Goal: Transaction & Acquisition: Register for event/course

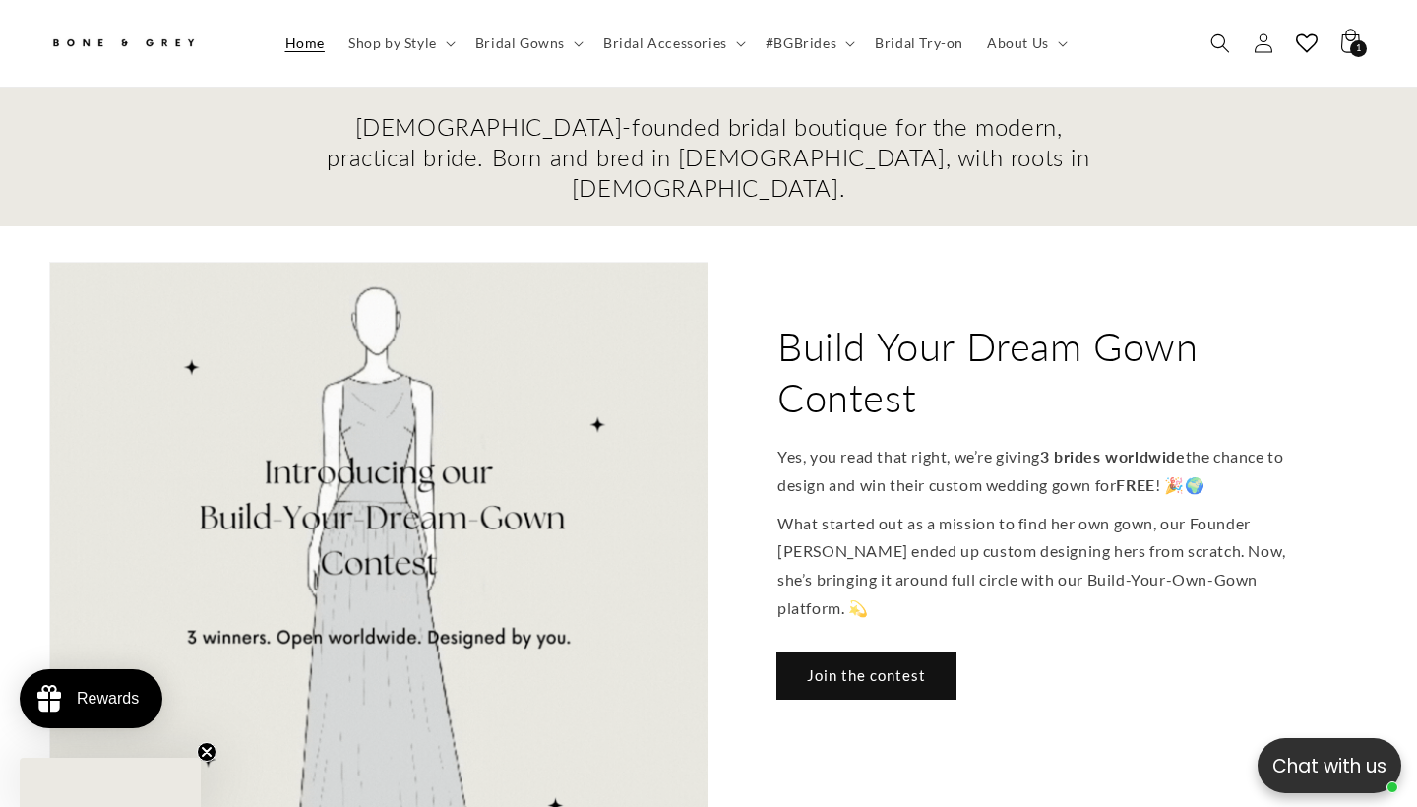
click at [820, 652] on link "Join the contest" at bounding box center [866, 675] width 178 height 46
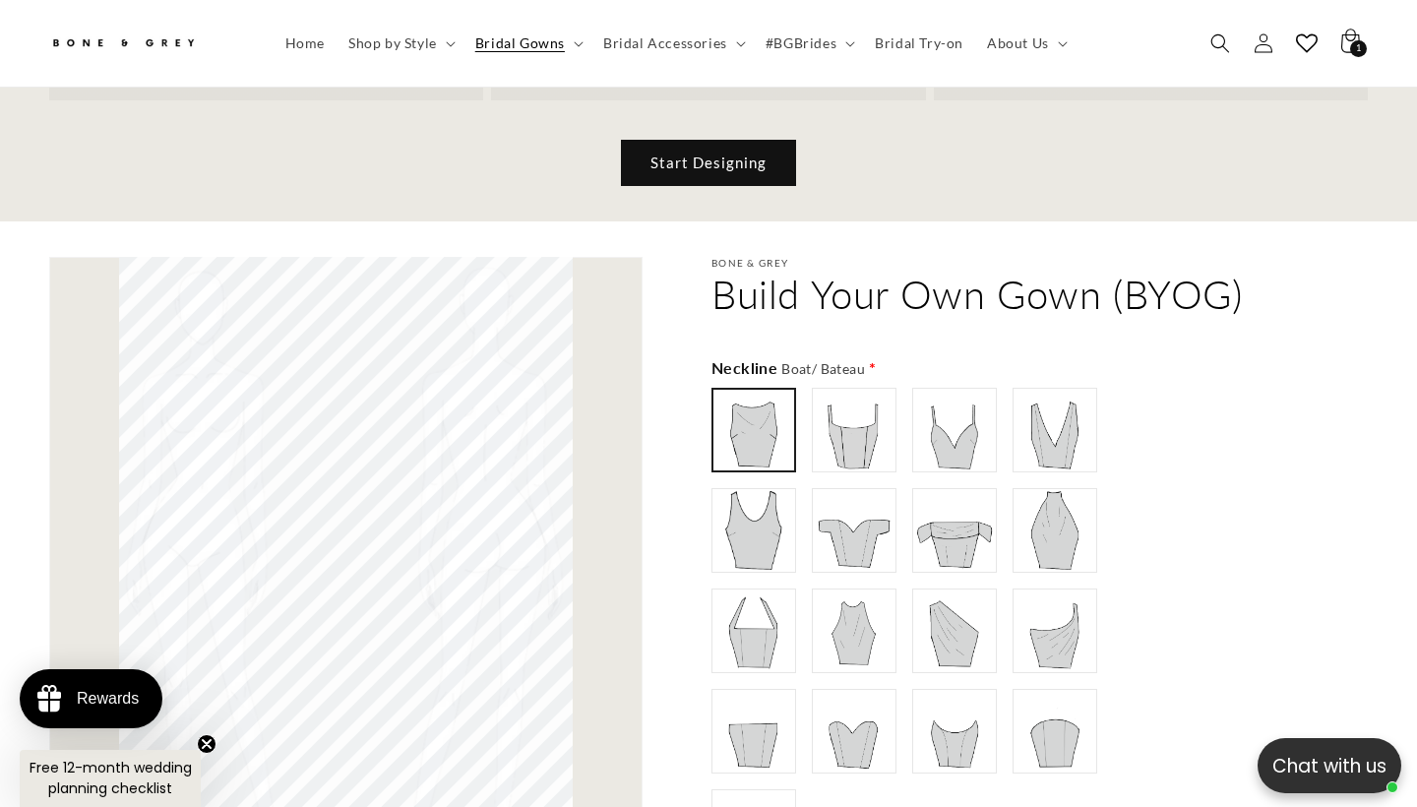
scroll to position [926, 0]
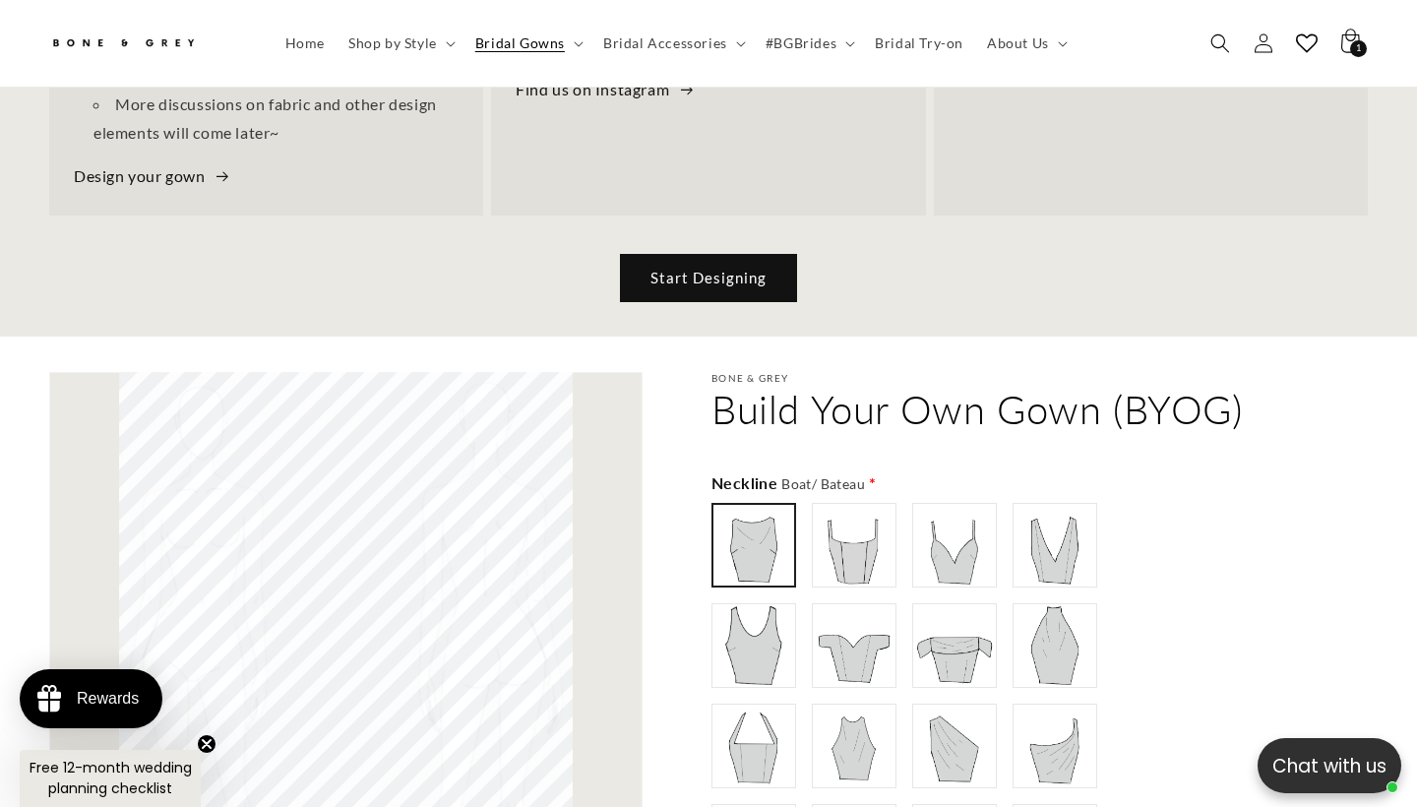
click at [685, 255] on link "Start Designing" at bounding box center [708, 278] width 175 height 46
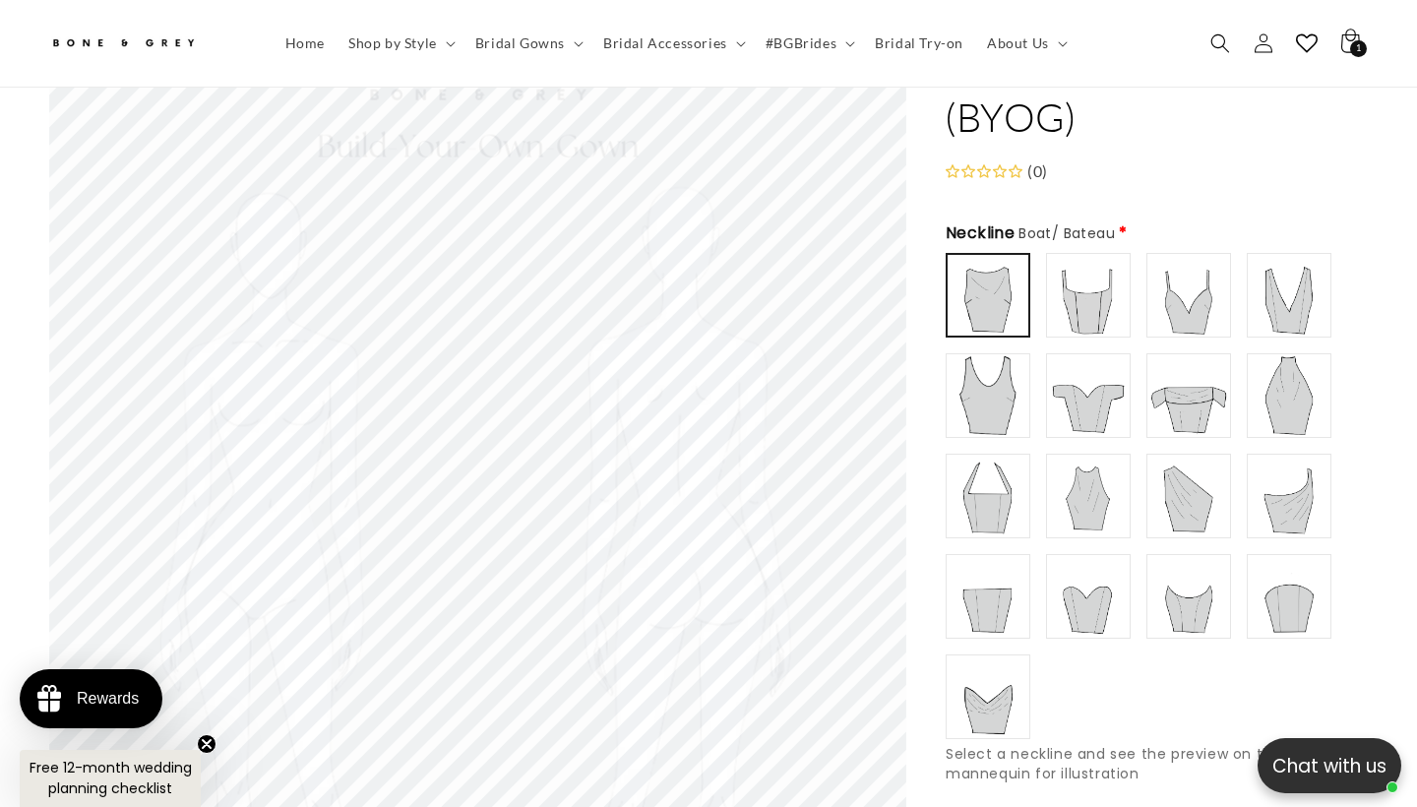
scroll to position [0, 956]
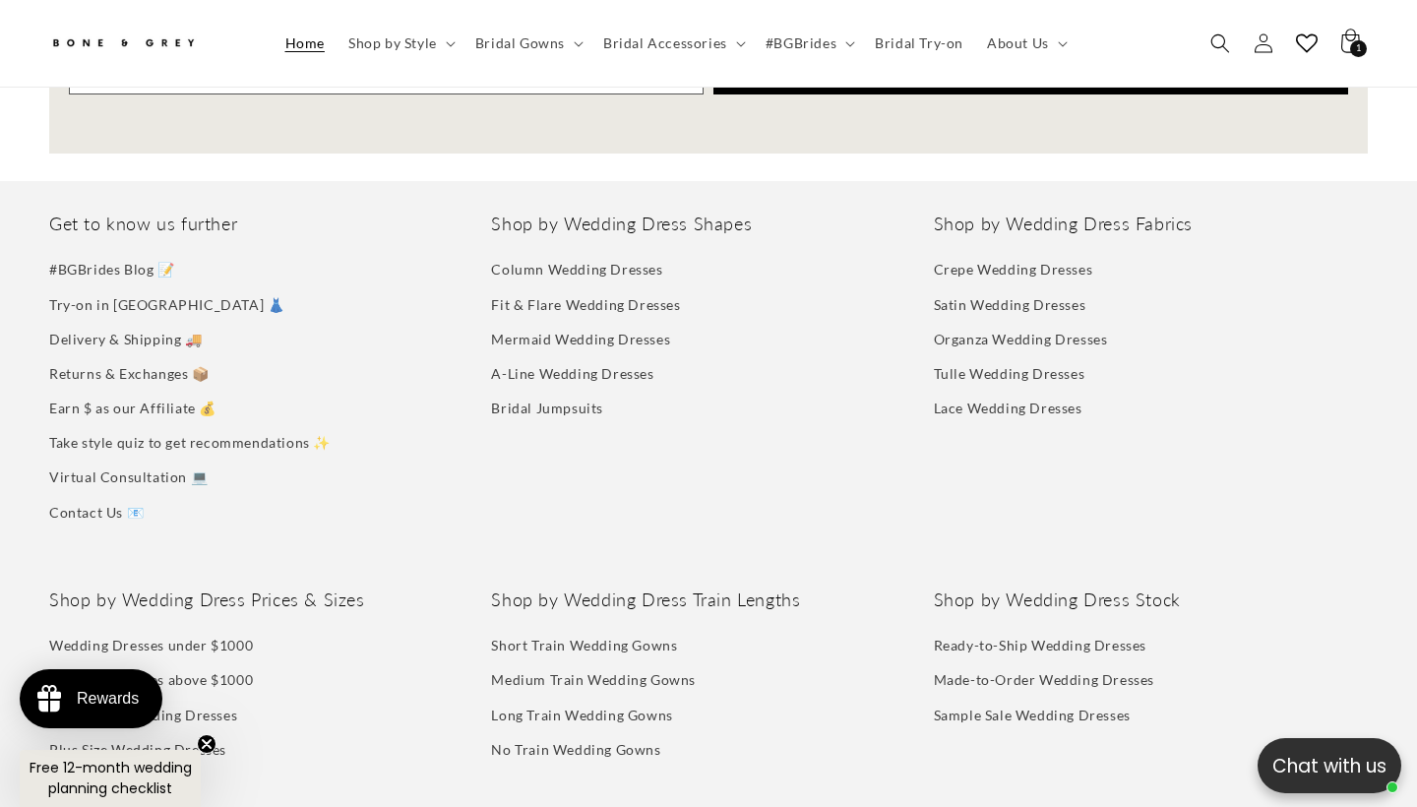
scroll to position [9780, 0]
click at [661, 806] on icon at bounding box center [665, 819] width 24 height 24
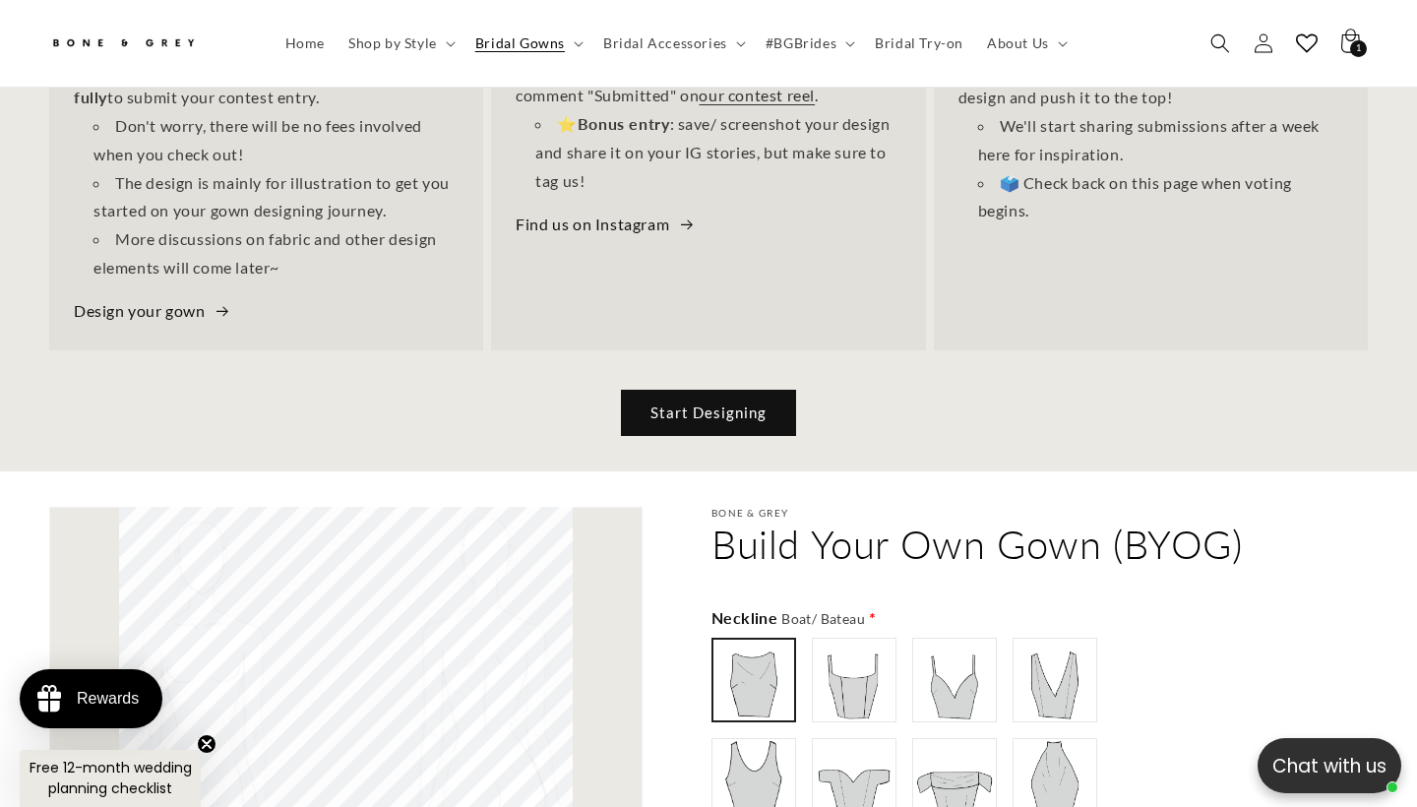
scroll to position [0, 956]
